Goal: Task Accomplishment & Management: Use online tool/utility

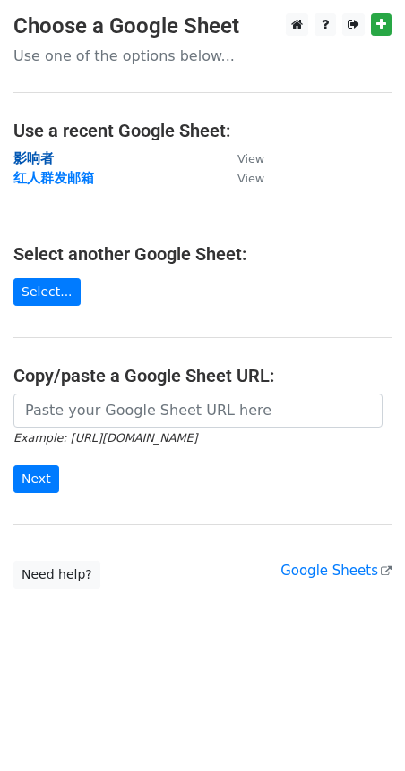
click at [49, 162] on strong "影响者" at bounding box center [33, 158] width 40 height 16
click at [250, 152] on small "View" at bounding box center [250, 158] width 27 height 13
click at [30, 153] on strong "影响者" at bounding box center [33, 158] width 40 height 16
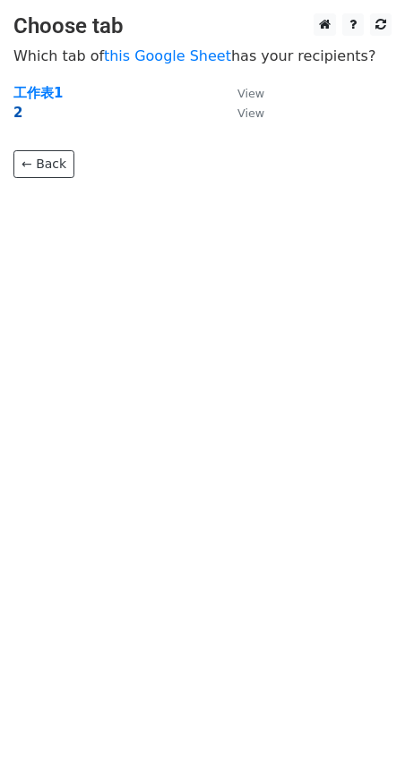
click at [18, 111] on strong "2" at bounding box center [17, 113] width 9 height 16
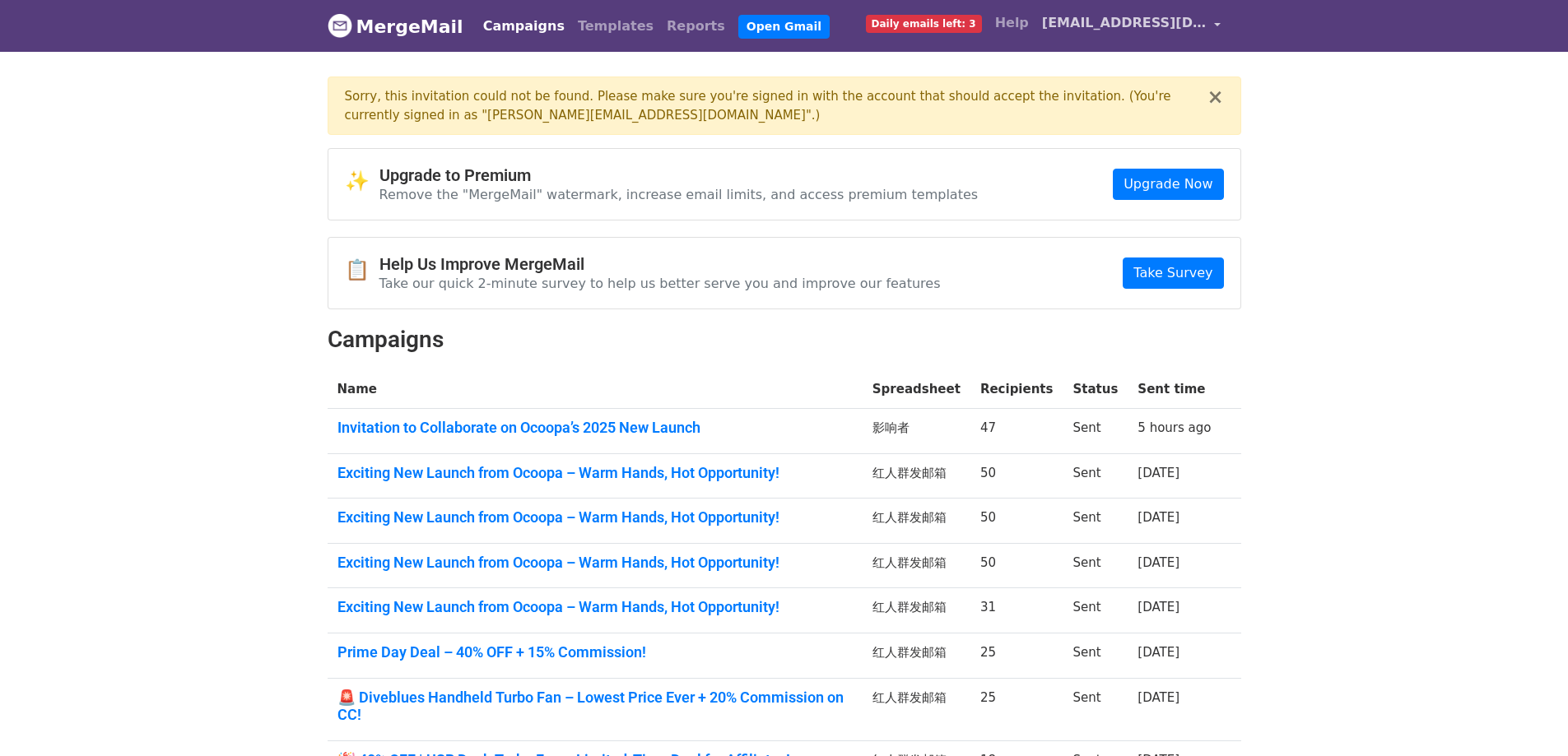
click at [1213, 24] on link "hailey@ocoopa.com" at bounding box center [1131, 26] width 192 height 39
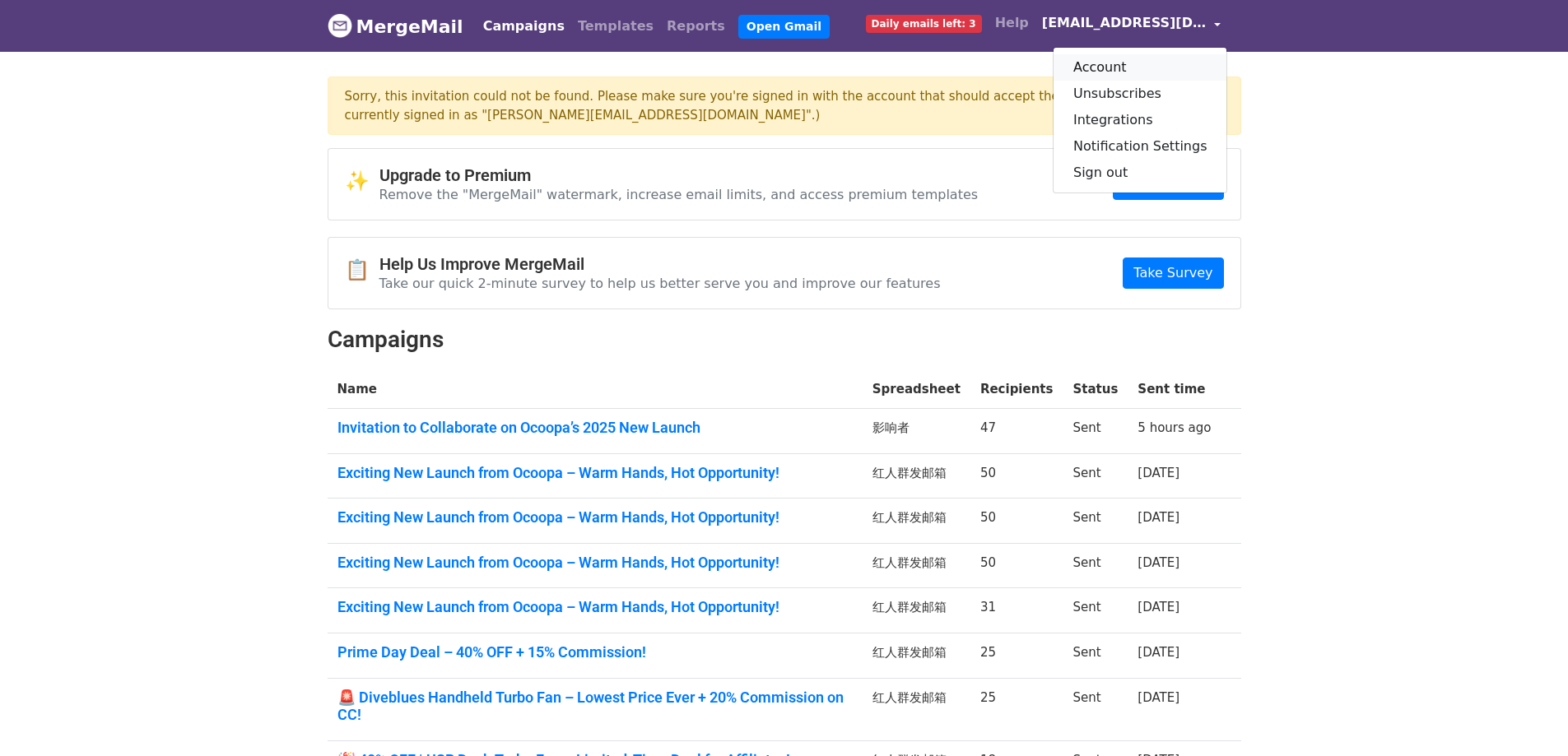
click at [1151, 66] on link "Account" at bounding box center [1140, 67] width 174 height 27
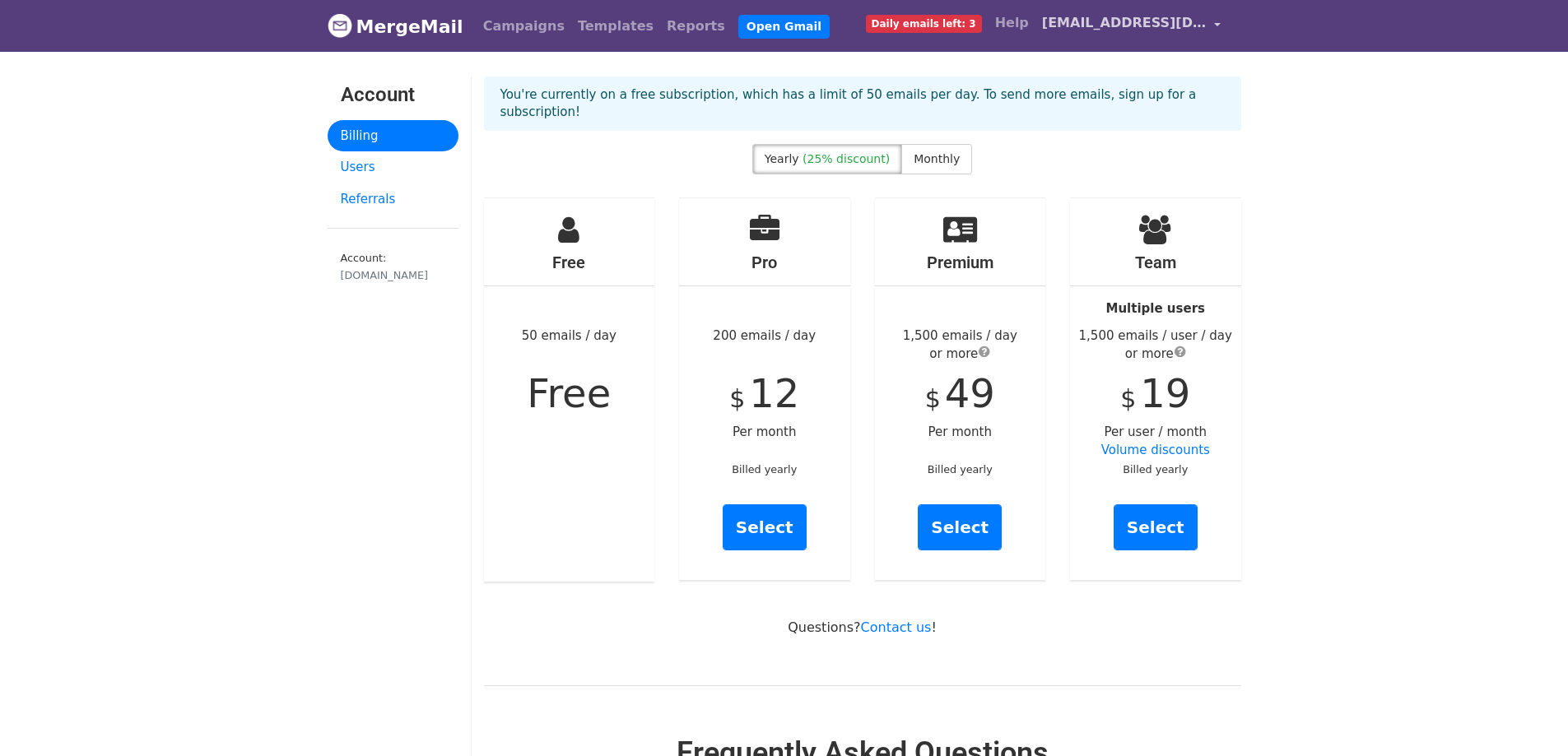
click at [1202, 20] on span "[EMAIL_ADDRESS][DOMAIN_NAME]" at bounding box center [1124, 22] width 165 height 19
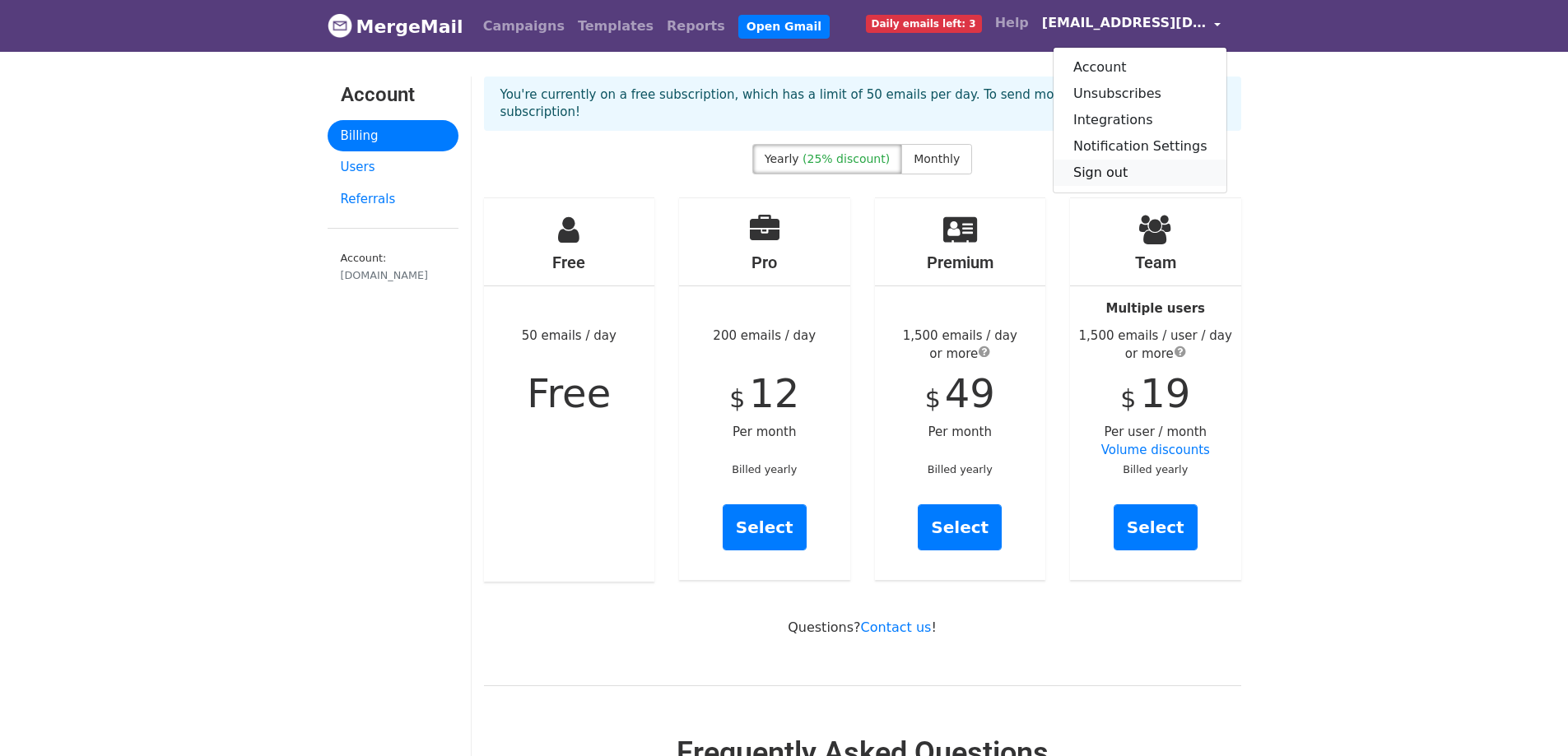
click at [1120, 166] on link "Sign out" at bounding box center [1140, 173] width 174 height 27
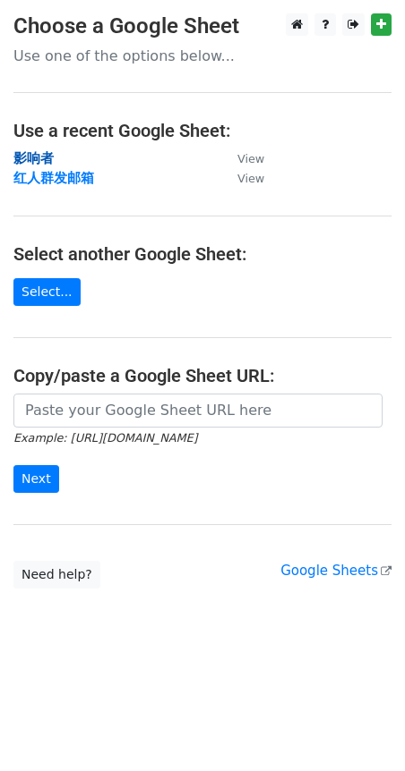
click at [46, 162] on strong "影响者" at bounding box center [33, 158] width 40 height 16
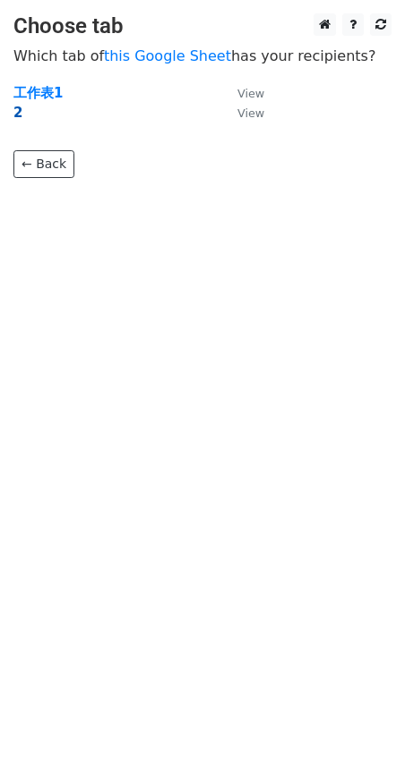
click at [15, 109] on strong "2" at bounding box center [17, 113] width 9 height 16
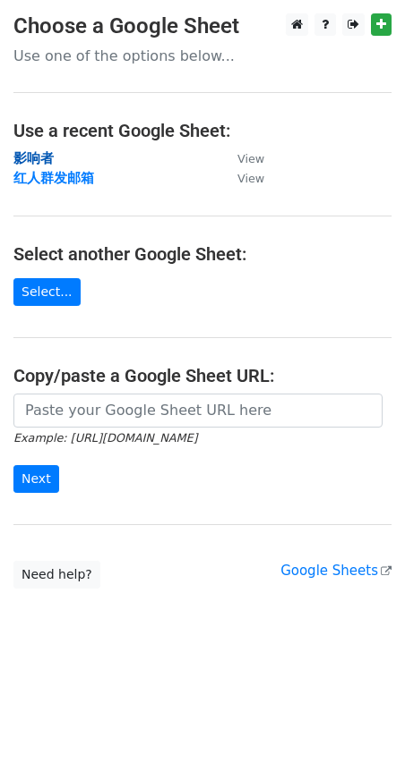
click at [30, 159] on strong "影响者" at bounding box center [33, 158] width 40 height 16
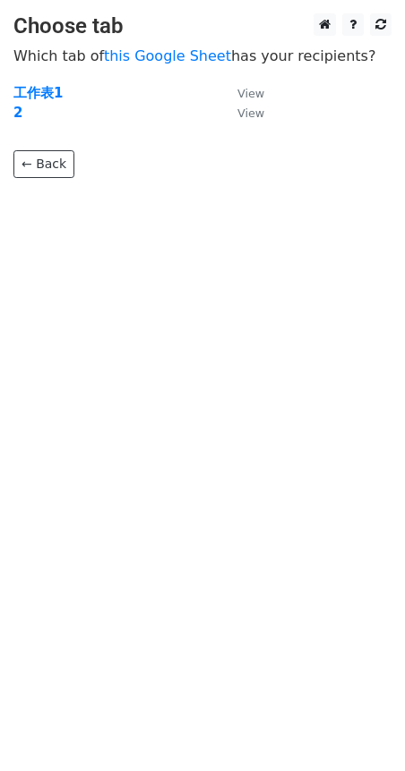
click at [24, 111] on td "2" at bounding box center [116, 113] width 206 height 21
click at [20, 114] on strong "2" at bounding box center [17, 113] width 9 height 16
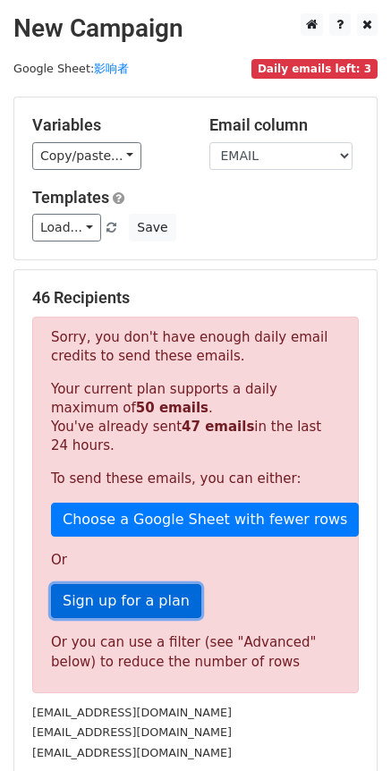
click at [168, 592] on link "Sign up for a plan" at bounding box center [126, 601] width 150 height 34
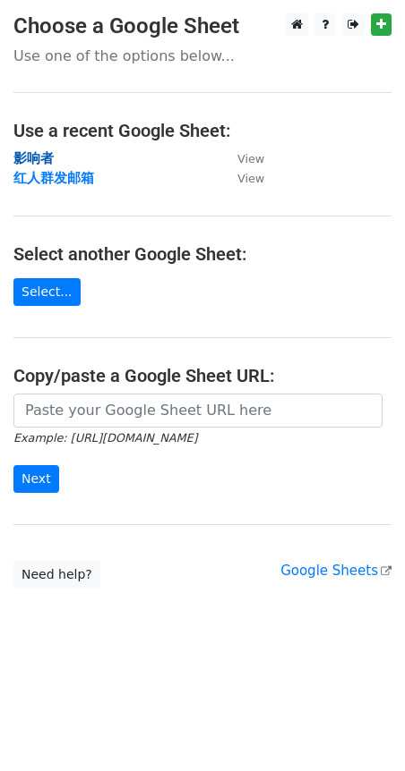
click at [23, 161] on strong "影响者" at bounding box center [33, 158] width 40 height 16
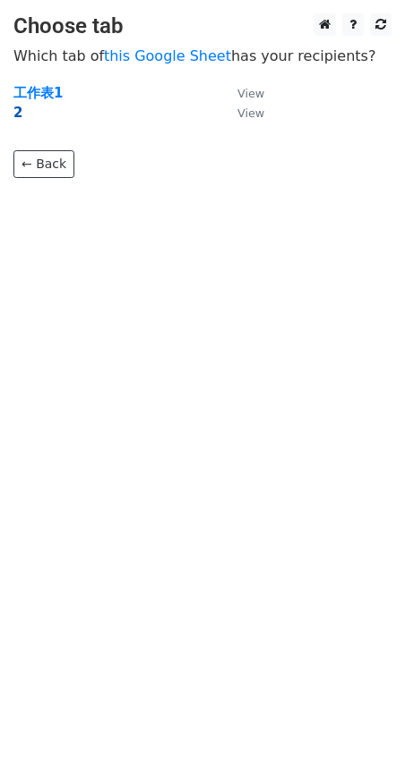
click at [20, 107] on strong "2" at bounding box center [17, 113] width 9 height 16
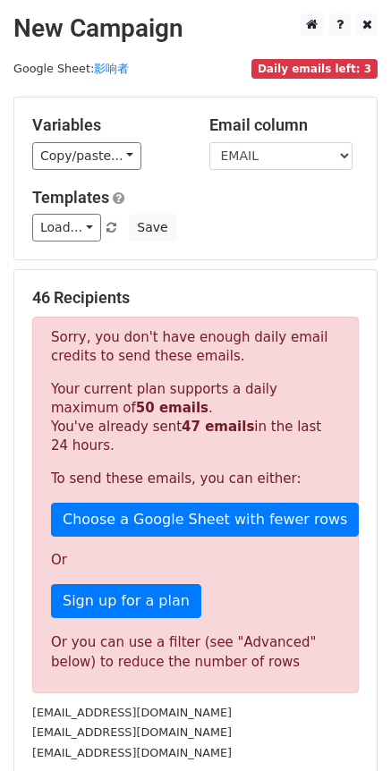
click at [342, 65] on span "Daily emails left: 3" at bounding box center [314, 69] width 126 height 20
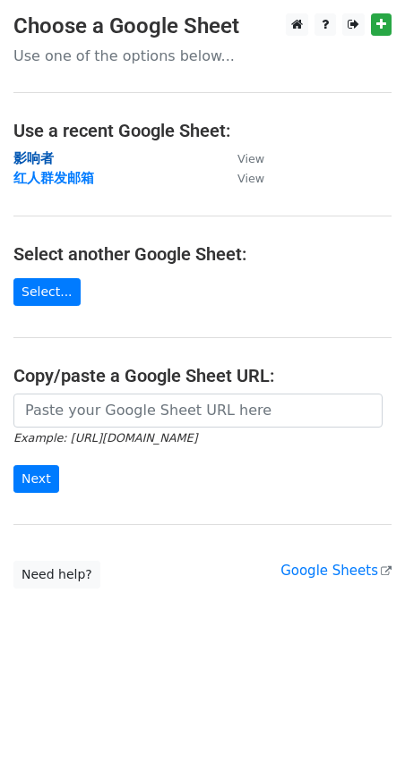
click at [35, 161] on strong "影响者" at bounding box center [33, 158] width 40 height 16
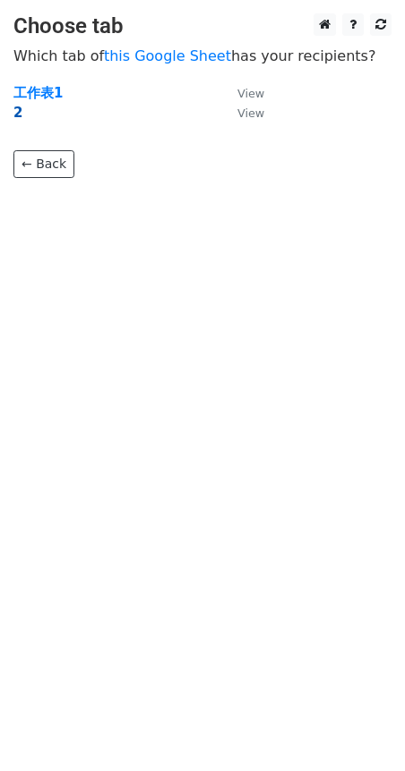
click at [18, 115] on strong "2" at bounding box center [17, 113] width 9 height 16
